Goal: Complete application form

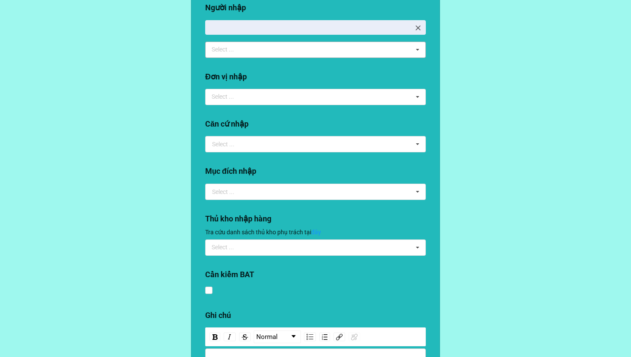
scroll to position [122, 0]
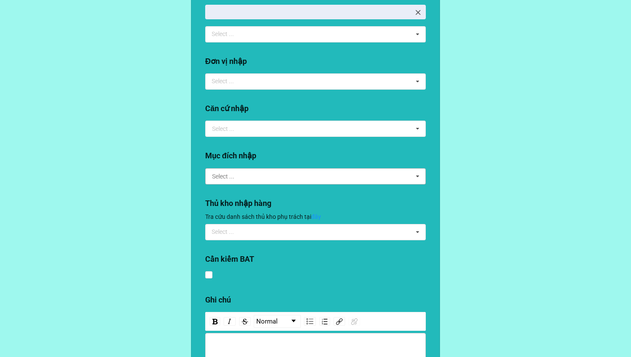
click at [281, 178] on input "text" at bounding box center [316, 176] width 220 height 15
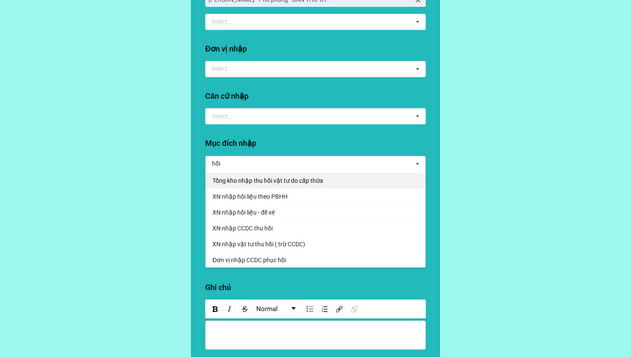
scroll to position [134, 0]
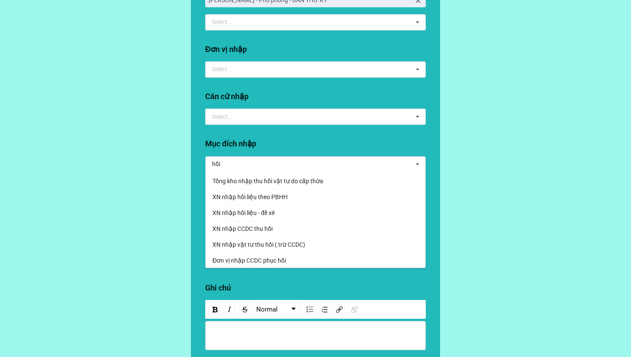
type input "hồi"
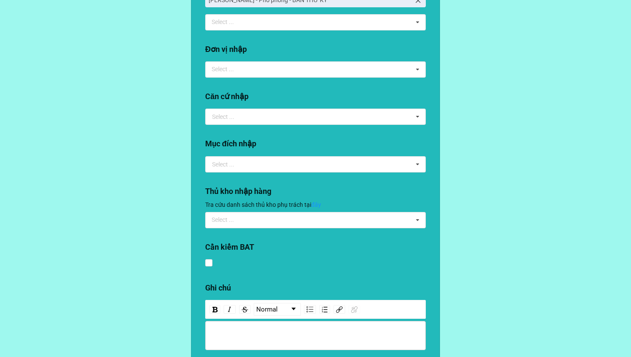
click at [187, 212] on div "Logout PHIẾU NHẬP VẬT TƯ Quy trình duyệt: Người nhập > KCS tick kiểm > Thủ kho …" at bounding box center [315, 204] width 631 height 677
